Goal: Task Accomplishment & Management: Use online tool/utility

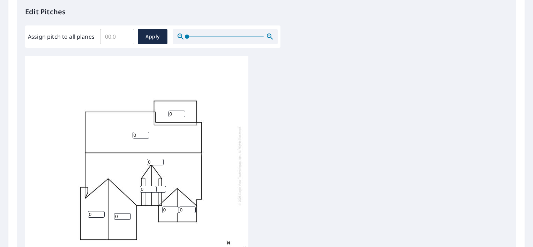
scroll to position [7, 0]
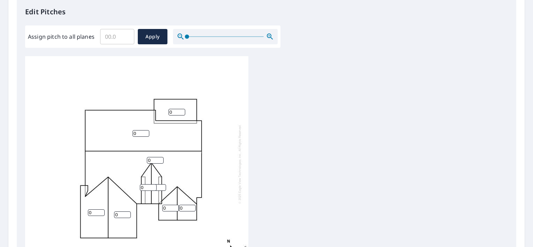
click at [173, 109] on input "0" at bounding box center [177, 112] width 17 height 7
type input "5"
click at [140, 130] on input "0" at bounding box center [141, 133] width 17 height 7
type input "4"
click at [153, 157] on input "0" at bounding box center [155, 160] width 17 height 7
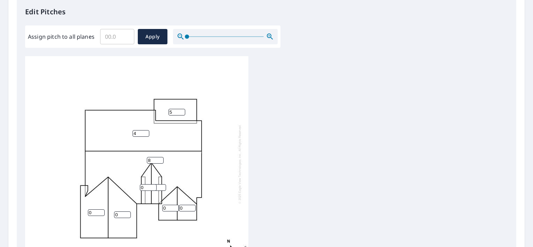
type input "8"
click at [146, 184] on input "0" at bounding box center [148, 187] width 17 height 7
type input "9"
click at [193, 161] on div "8 4 0 0 5 0 0 0 9" at bounding box center [136, 163] width 223 height 219
click at [162, 184] on input "1" at bounding box center [157, 187] width 17 height 7
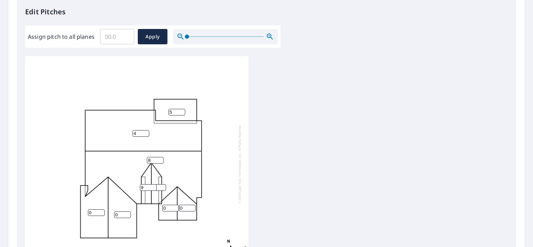
click at [162, 184] on input "2" at bounding box center [157, 187] width 17 height 7
click at [148, 184] on input "9" at bounding box center [148, 187] width 17 height 7
click at [162, 184] on input "3" at bounding box center [157, 187] width 17 height 7
click at [163, 184] on input "4" at bounding box center [157, 187] width 17 height 7
click at [163, 184] on input "5" at bounding box center [157, 187] width 17 height 7
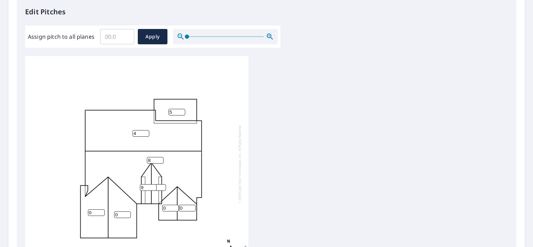
click at [163, 184] on input "6" at bounding box center [157, 187] width 17 height 7
click at [163, 184] on input "7" at bounding box center [157, 187] width 17 height 7
click at [163, 184] on input "8" at bounding box center [157, 187] width 17 height 7
click at [163, 184] on input "9" at bounding box center [157, 187] width 17 height 7
type input "10"
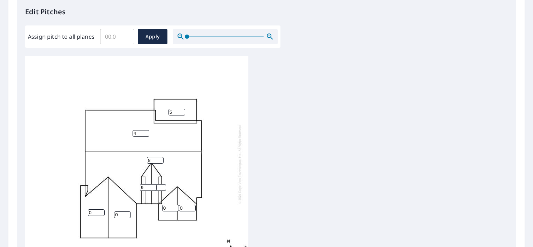
click at [163, 184] on input "10" at bounding box center [157, 187] width 17 height 7
click at [95, 210] on input "0" at bounding box center [96, 212] width 17 height 7
type input "9"
click at [119, 212] on input "0" at bounding box center [122, 215] width 17 height 7
type input "9"
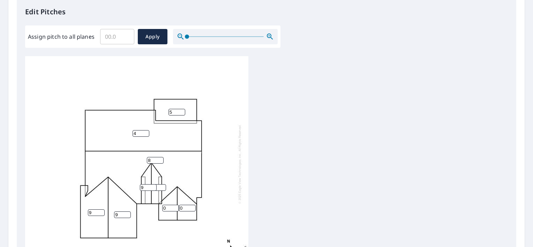
click at [166, 205] on input "0" at bounding box center [170, 208] width 17 height 7
type input "9"
click at [185, 205] on input "0" at bounding box center [187, 208] width 17 height 7
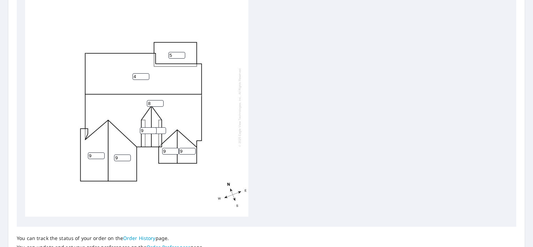
scroll to position [246, 0]
type input "9"
click at [156, 113] on div "8 4 9 9 5 9 9 10 9" at bounding box center [136, 106] width 223 height 219
click at [150, 111] on div "8 4 9 9 5 9 9 10 9" at bounding box center [136, 106] width 223 height 219
click at [159, 127] on input "10" at bounding box center [157, 130] width 17 height 7
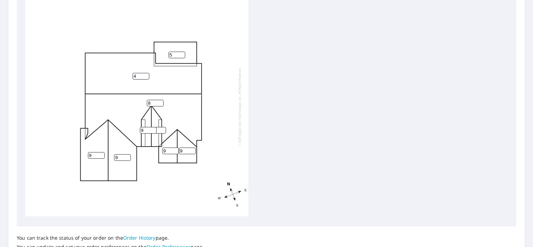
click at [145, 127] on input "9" at bounding box center [148, 130] width 17 height 7
drag, startPoint x: 162, startPoint y: 128, endPoint x: 163, endPoint y: 111, distance: 16.8
click at [163, 111] on div "8 4 9 9 5 9 9 10 9" at bounding box center [136, 106] width 223 height 219
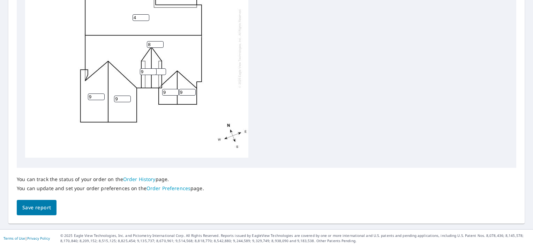
click at [42, 208] on span "Save report" at bounding box center [36, 208] width 29 height 9
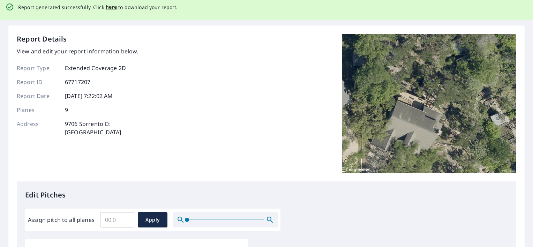
scroll to position [0, 0]
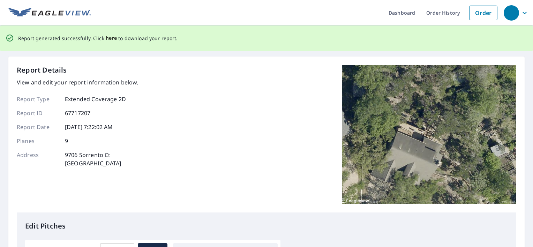
click at [108, 38] on span "here" at bounding box center [112, 38] width 12 height 9
